Goal: Task Accomplishment & Management: Manage account settings

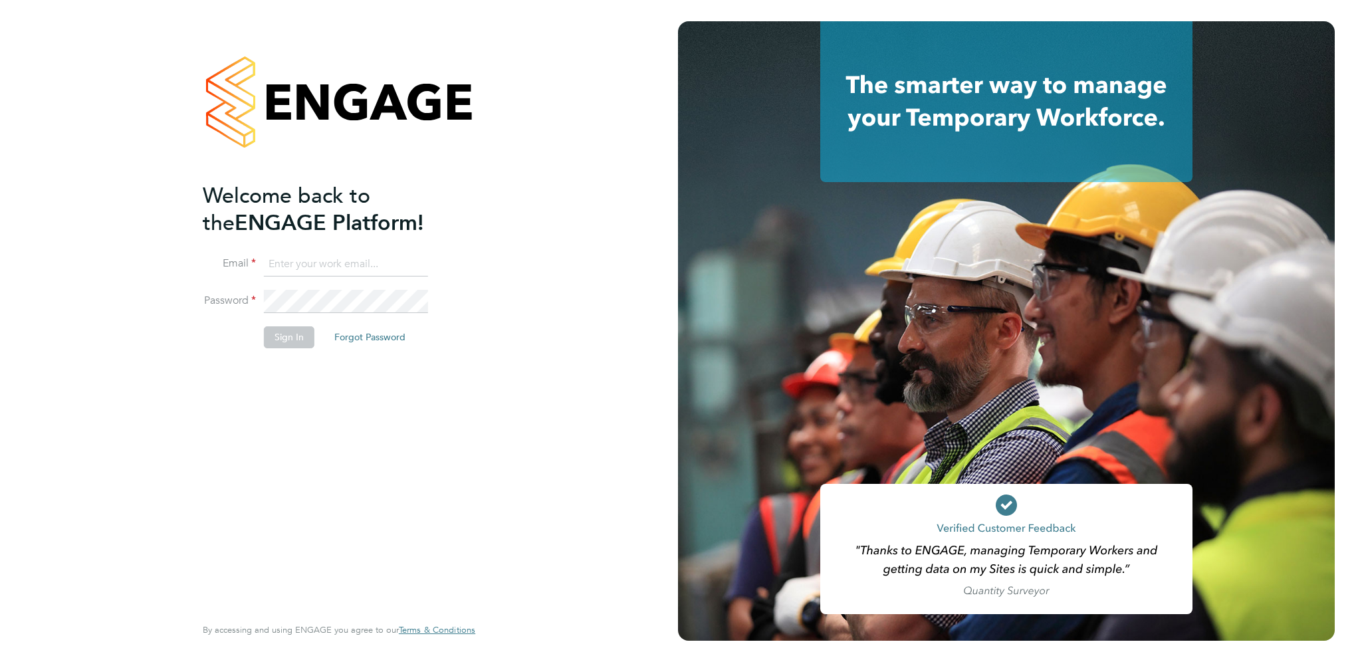
type input "christopher.martin@vistry.co.uk"
click at [303, 332] on button "Sign In" at bounding box center [289, 336] width 51 height 21
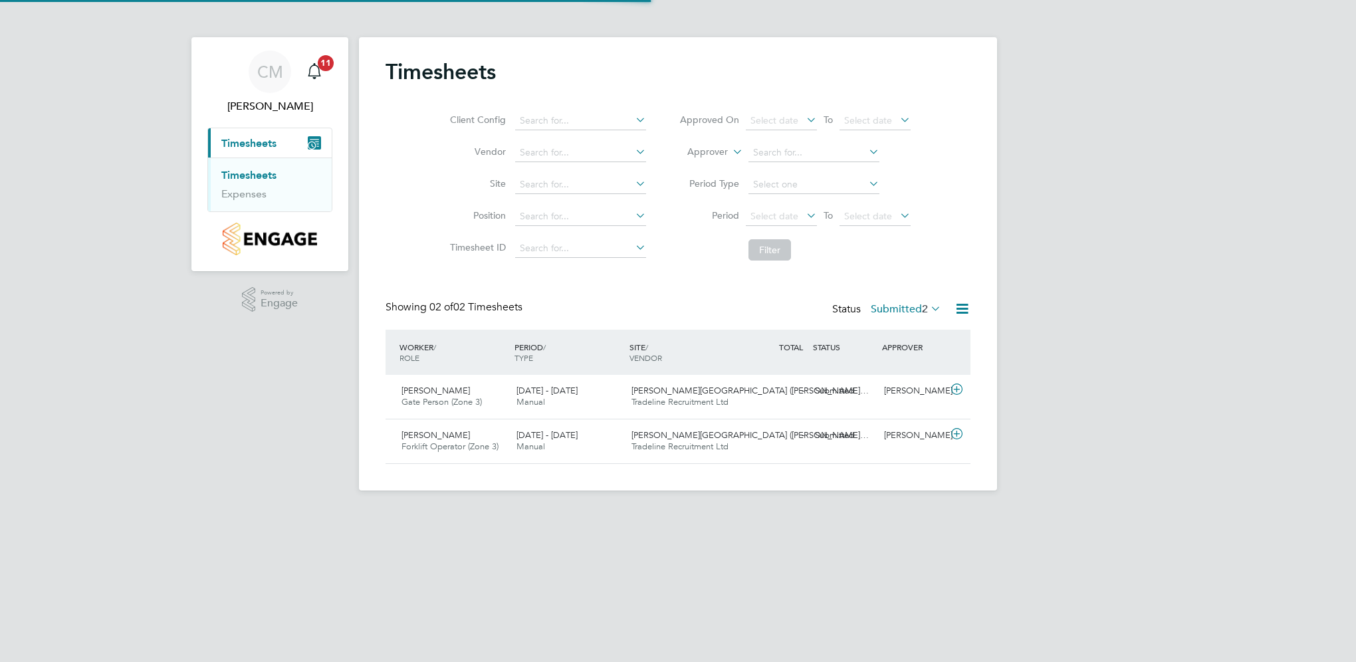
scroll to position [33, 116]
click at [436, 397] on span "Gate Person (Zone 3)" at bounding box center [441, 401] width 80 height 11
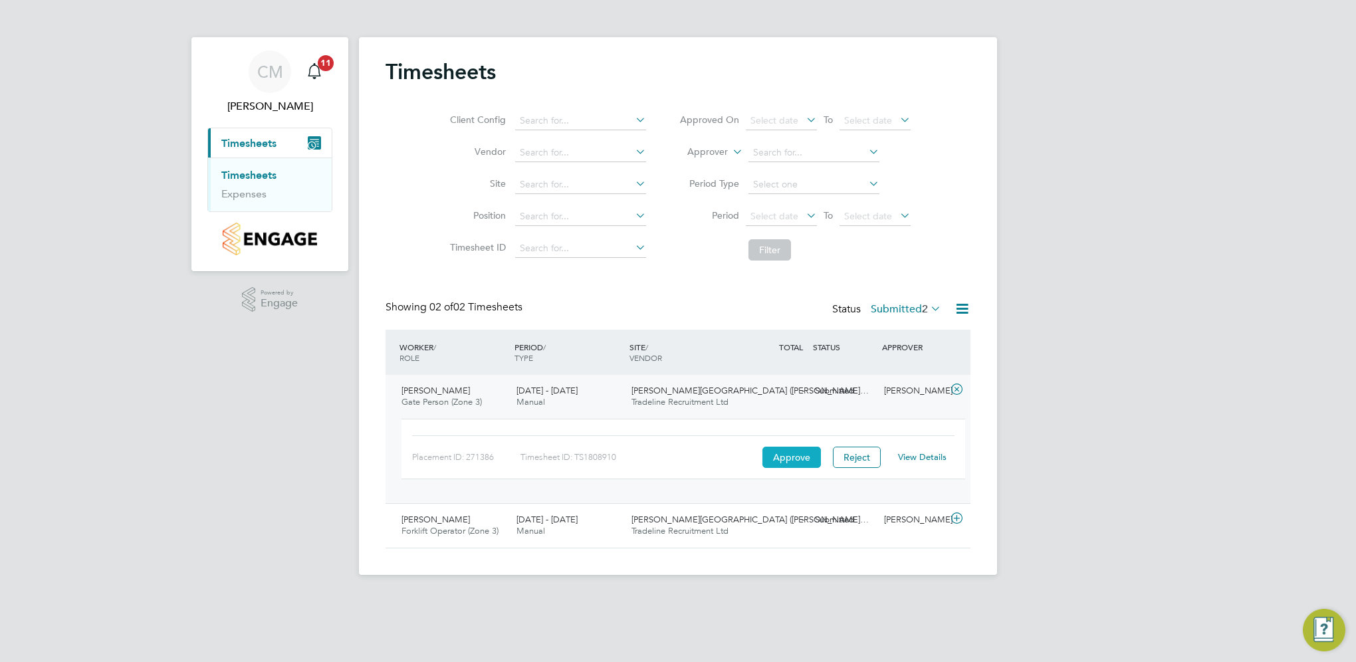
click at [788, 457] on button "Approve" at bounding box center [791, 457] width 58 height 21
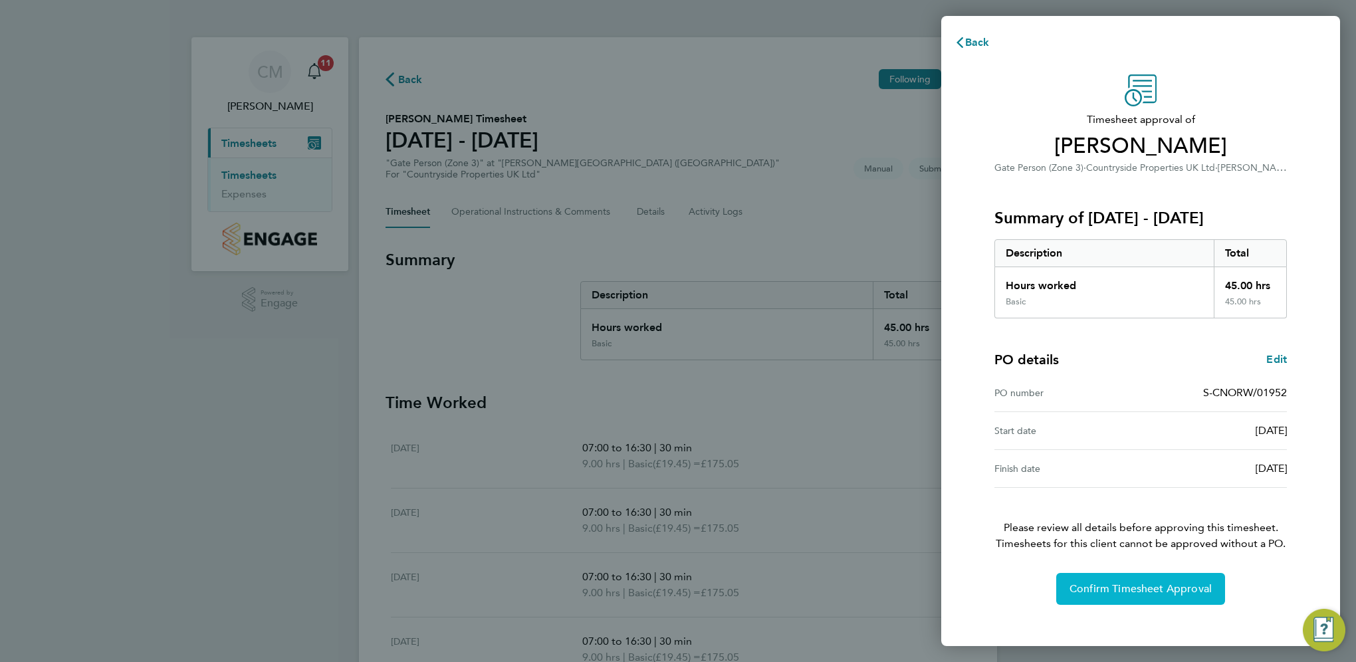
click at [1126, 589] on span "Confirm Timesheet Approval" at bounding box center [1140, 588] width 142 height 13
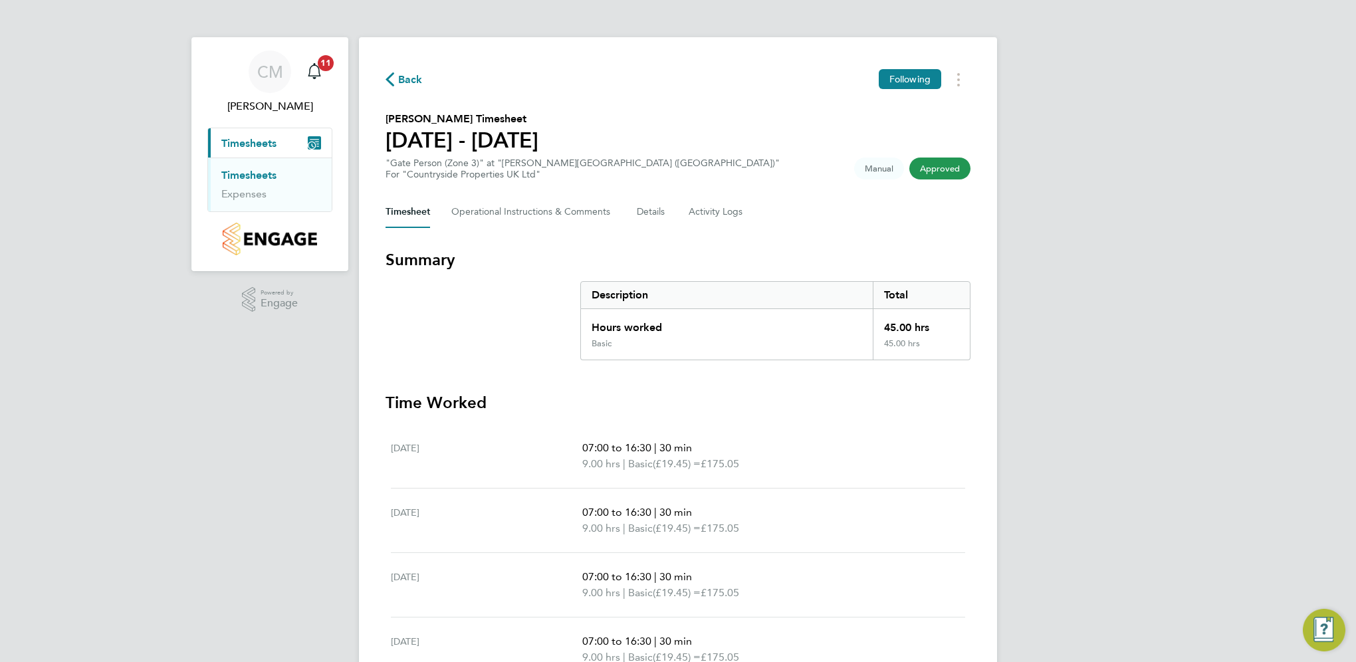
click at [247, 177] on link "Timesheets" at bounding box center [248, 175] width 55 height 13
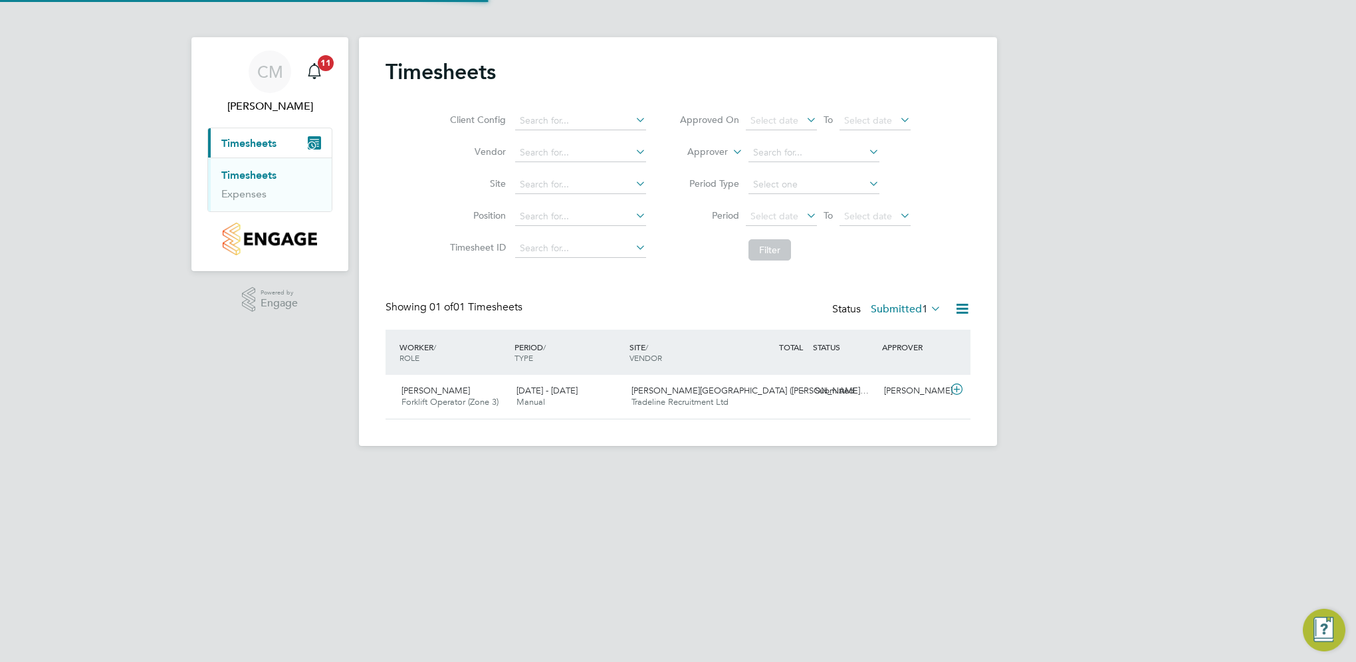
scroll to position [33, 116]
click at [435, 403] on span "Forklift Operator (Zone 3)" at bounding box center [449, 401] width 97 height 11
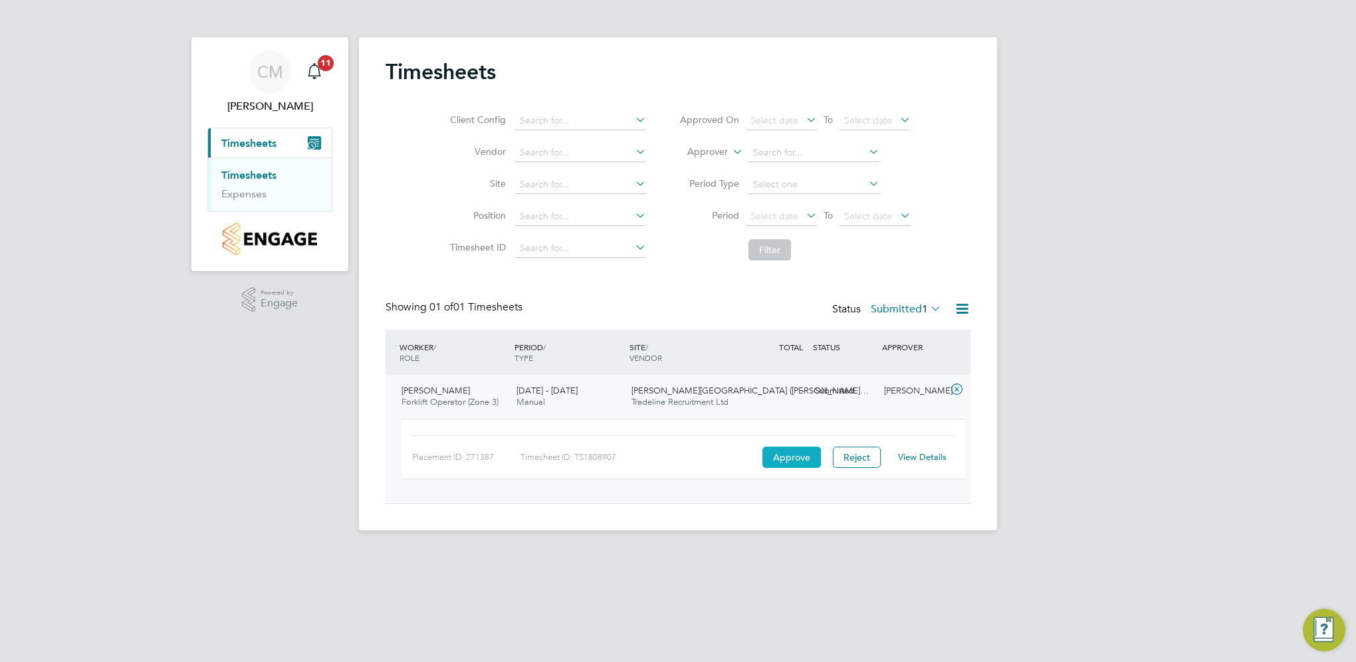
click at [802, 459] on button "Approve" at bounding box center [791, 457] width 58 height 21
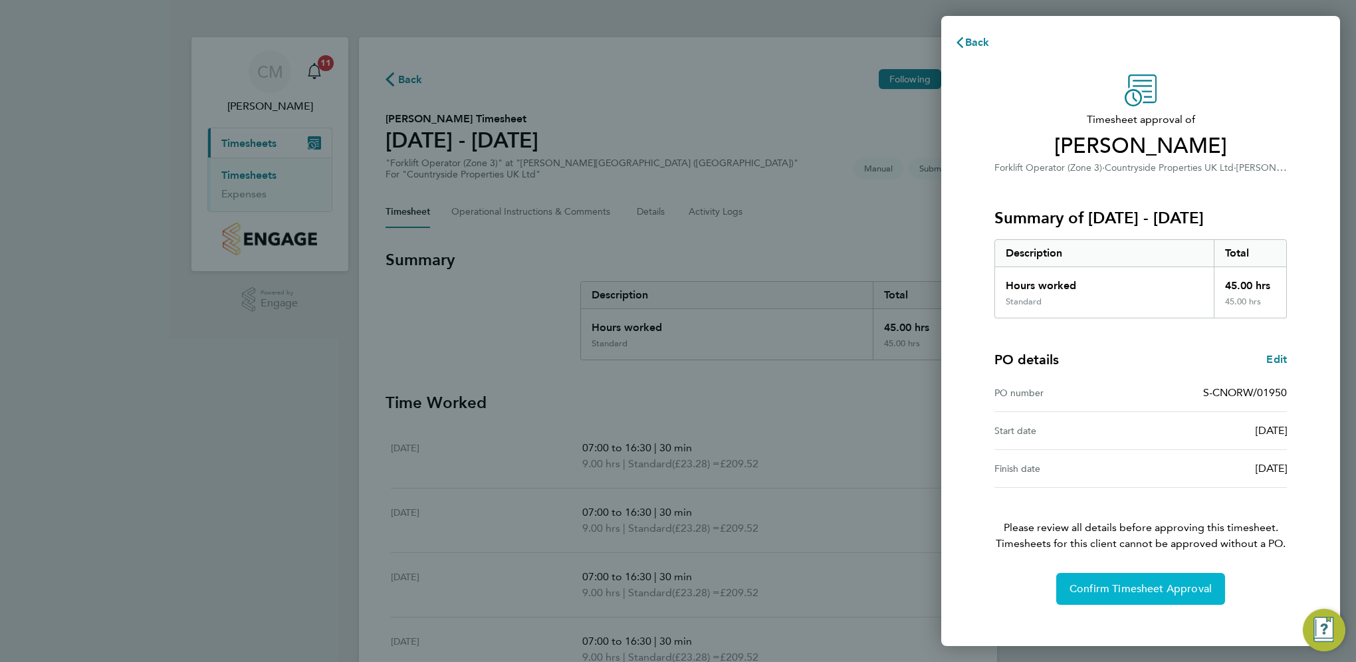
click at [1101, 598] on button "Confirm Timesheet Approval" at bounding box center [1140, 589] width 169 height 32
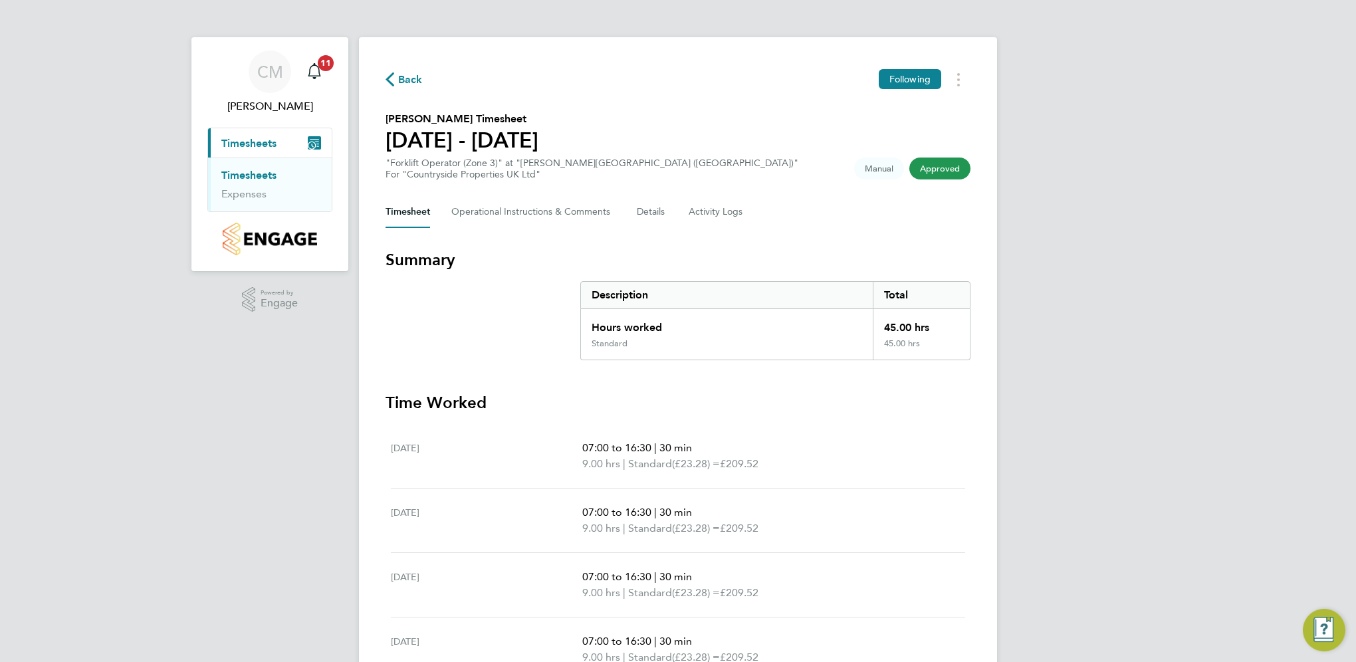
click at [231, 167] on ul "Timesheets Expenses" at bounding box center [270, 185] width 124 height 54
click at [232, 170] on link "Timesheets" at bounding box center [248, 175] width 55 height 13
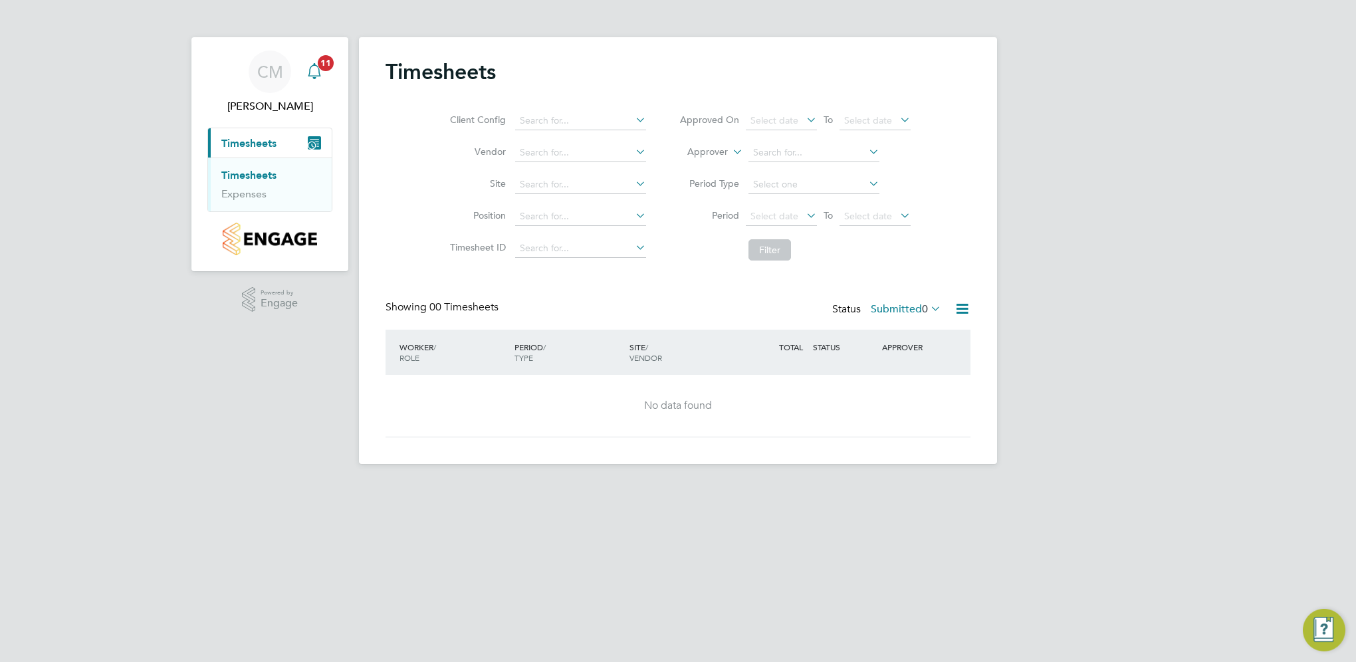
click at [320, 66] on span "11" at bounding box center [326, 63] width 16 height 16
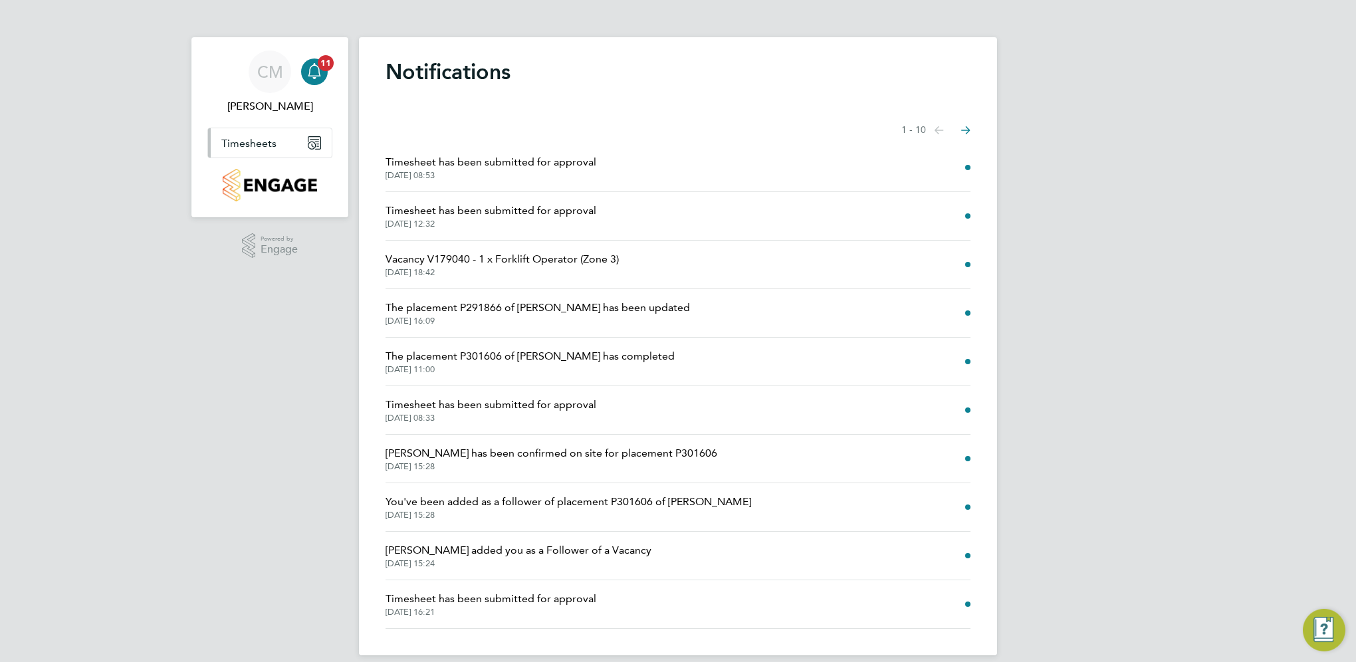
click at [243, 149] on button "Timesheets" at bounding box center [270, 142] width 124 height 29
